Goal: Task Accomplishment & Management: Manage account settings

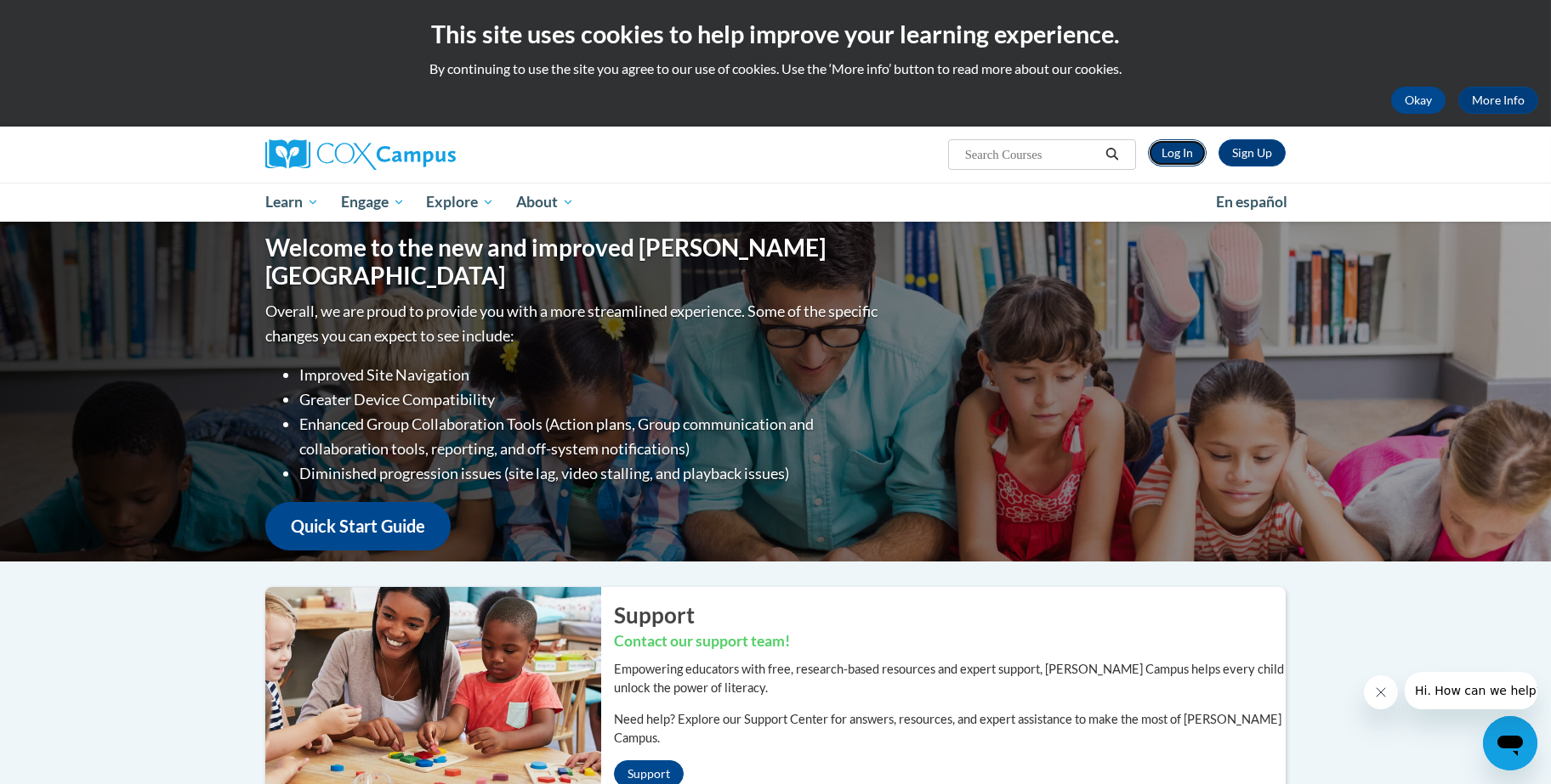
click at [1192, 159] on link "Log In" at bounding box center [1178, 152] width 59 height 28
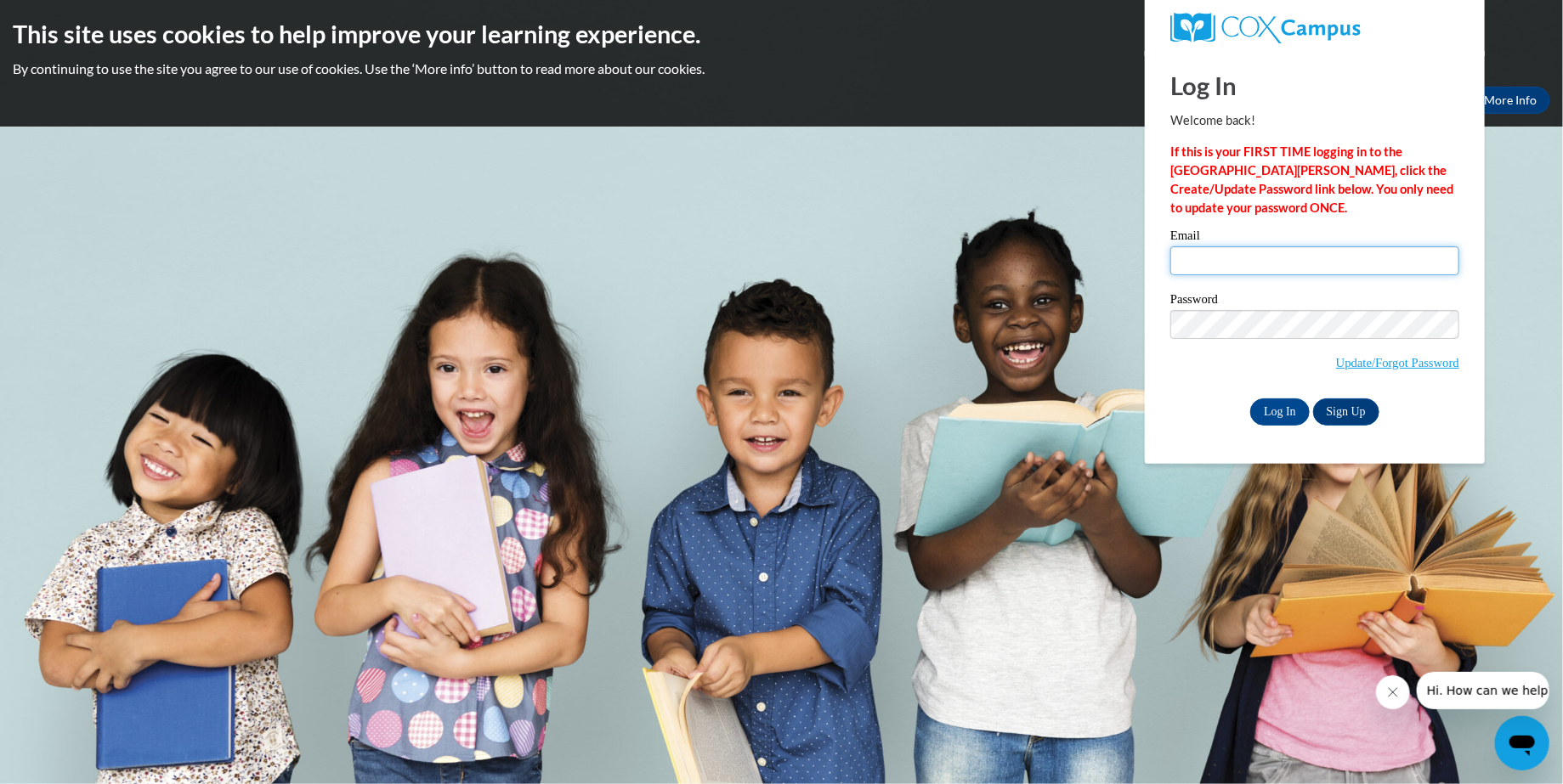
click at [1208, 263] on input "Email" at bounding box center [1315, 261] width 289 height 29
type input "[EMAIL_ADDRESS][DOMAIN_NAME]"
click at [1275, 413] on input "Log In" at bounding box center [1280, 412] width 60 height 28
